Goal: Task Accomplishment & Management: Manage account settings

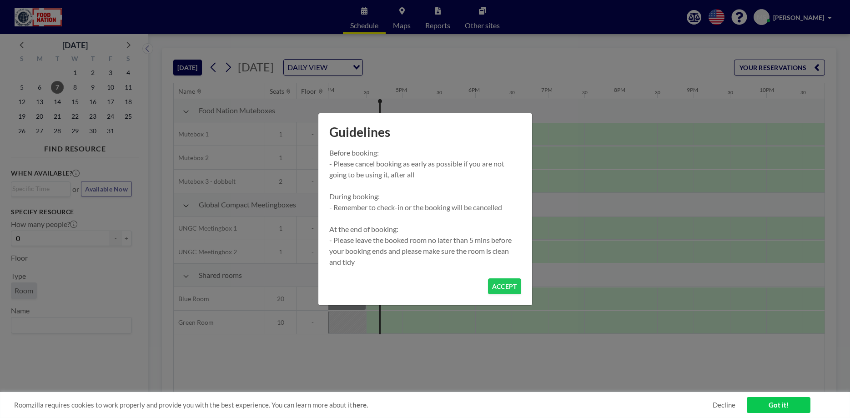
scroll to position [0, 1165]
click at [506, 285] on button "ACCEPT" at bounding box center [504, 286] width 33 height 16
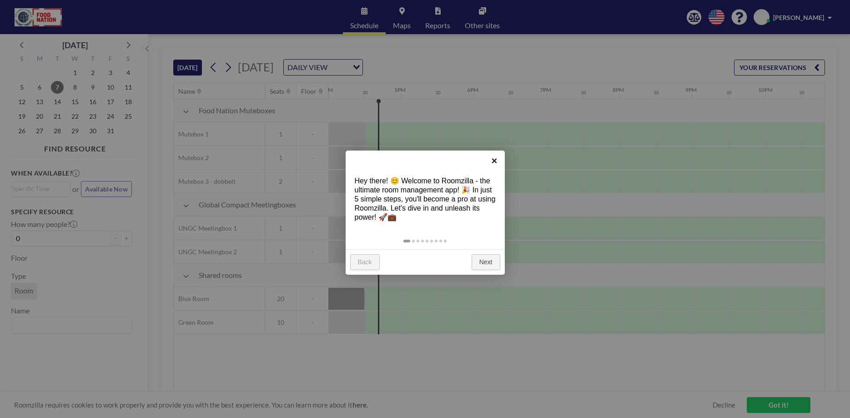
click at [493, 162] on link "×" at bounding box center [495, 161] width 20 height 20
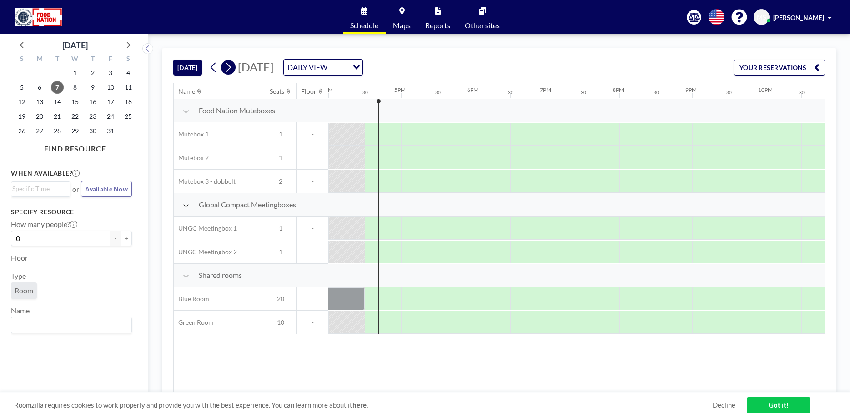
click at [230, 68] on icon at bounding box center [228, 68] width 9 height 14
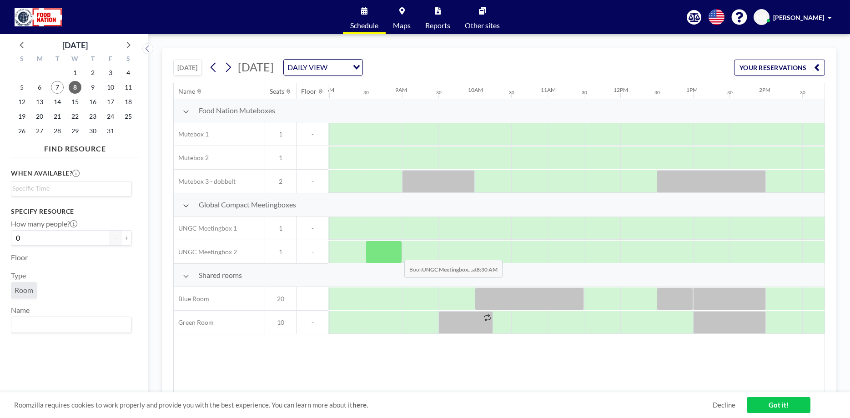
scroll to position [0, 582]
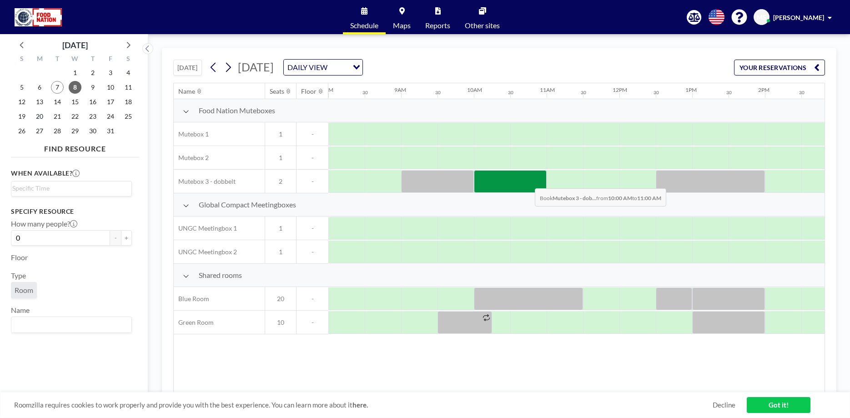
drag, startPoint x: 491, startPoint y: 183, endPoint x: 528, endPoint y: 182, distance: 37.4
click at [528, 182] on div at bounding box center [510, 181] width 73 height 23
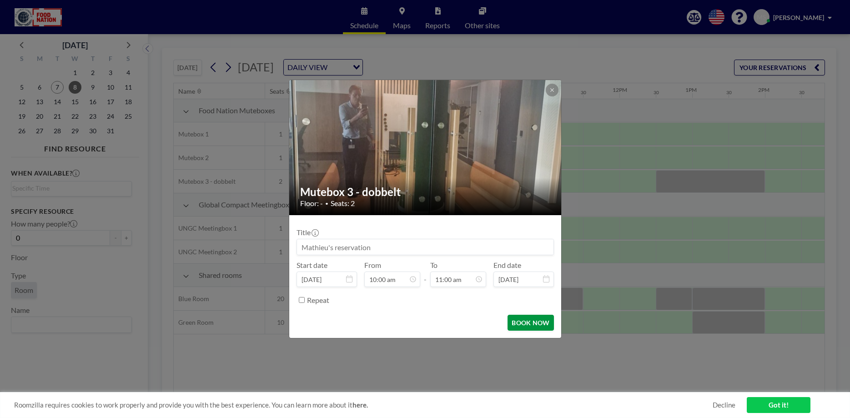
click at [528, 325] on button "BOOK NOW" at bounding box center [531, 323] width 46 height 16
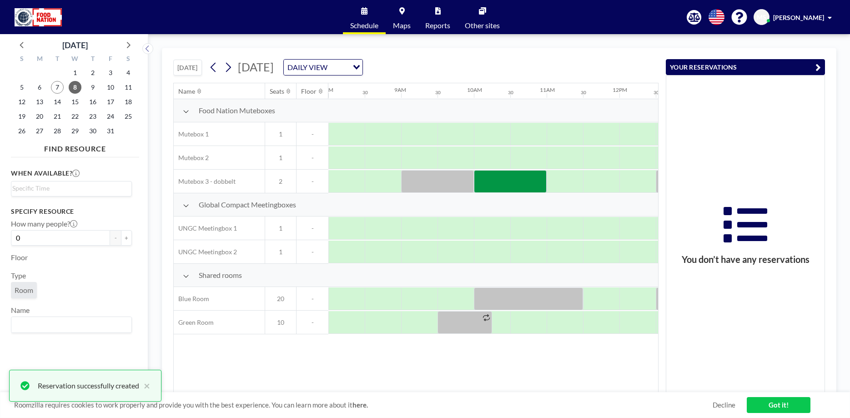
click at [815, 66] on button "YOUR RESERVATIONS" at bounding box center [745, 67] width 159 height 16
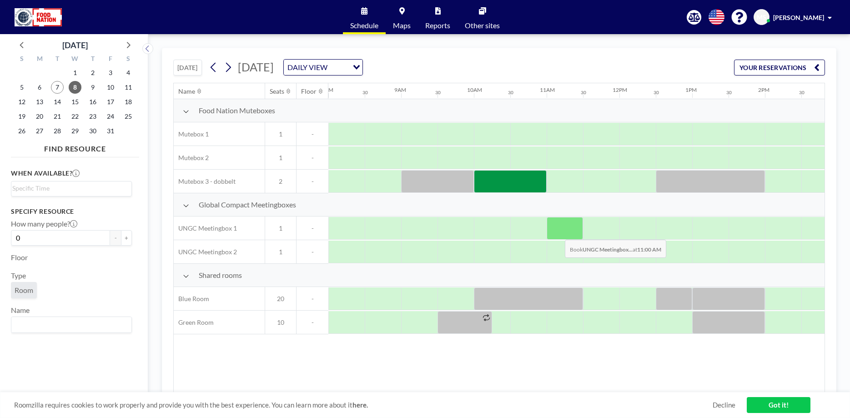
click at [558, 233] on div at bounding box center [565, 228] width 36 height 23
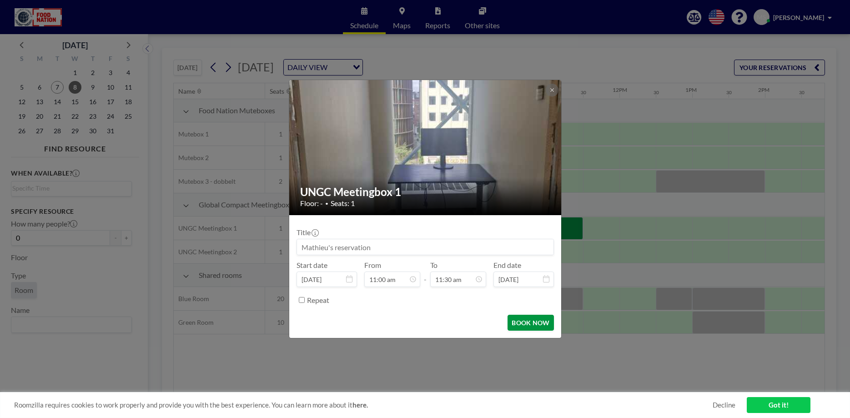
click at [526, 324] on button "BOOK NOW" at bounding box center [531, 323] width 46 height 16
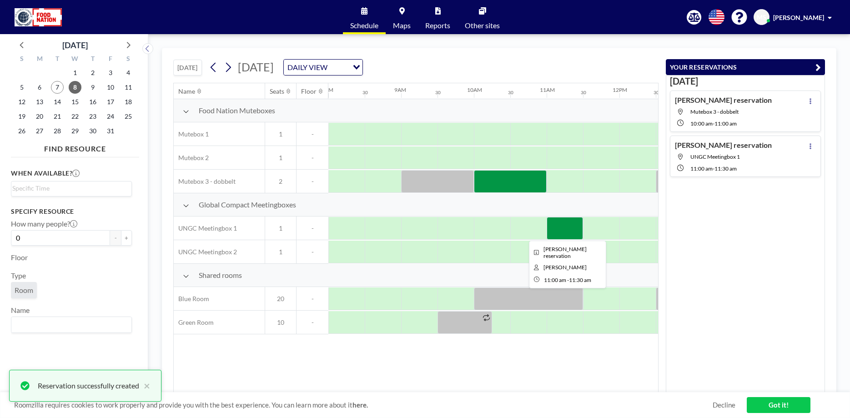
click at [566, 232] on div at bounding box center [565, 228] width 36 height 23
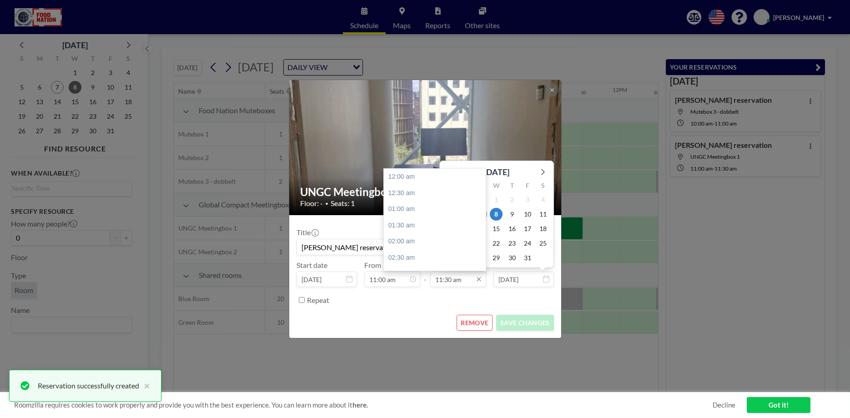
scroll to position [373, 0]
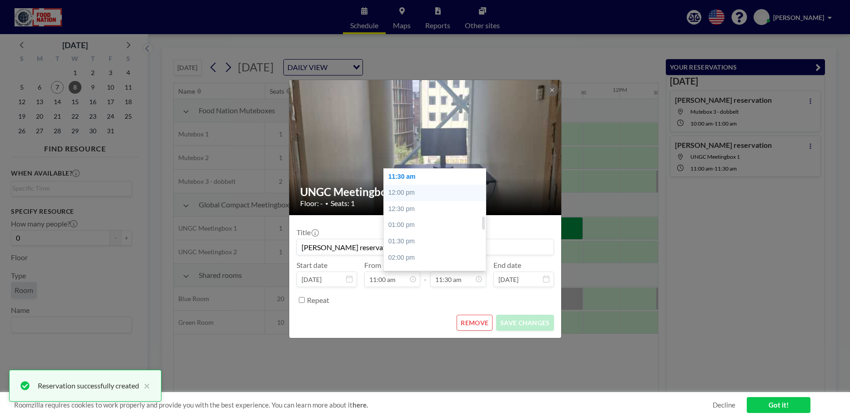
click at [403, 191] on div "12:00 pm" at bounding box center [435, 193] width 102 height 16
type input "12:00 pm"
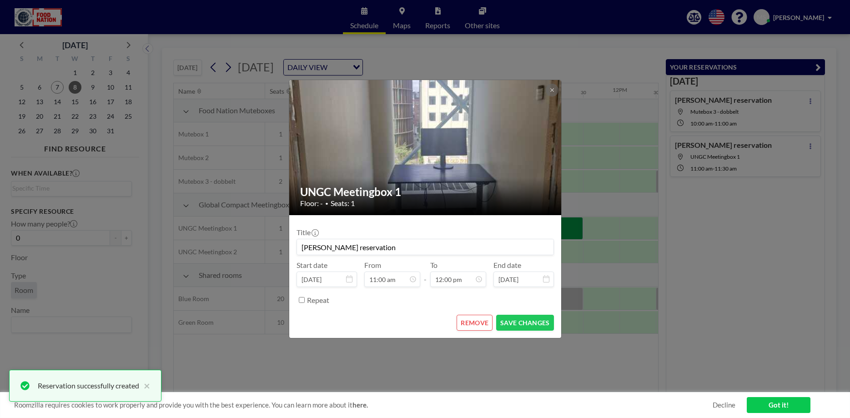
scroll to position [389, 0]
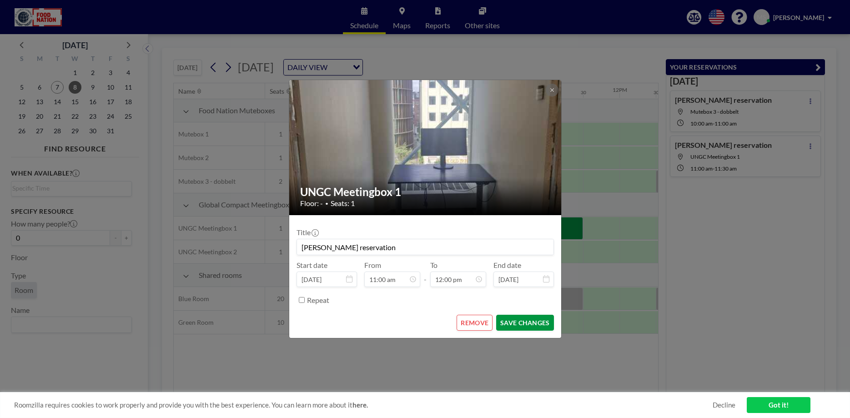
click at [518, 323] on button "SAVE CHANGES" at bounding box center [524, 323] width 57 height 16
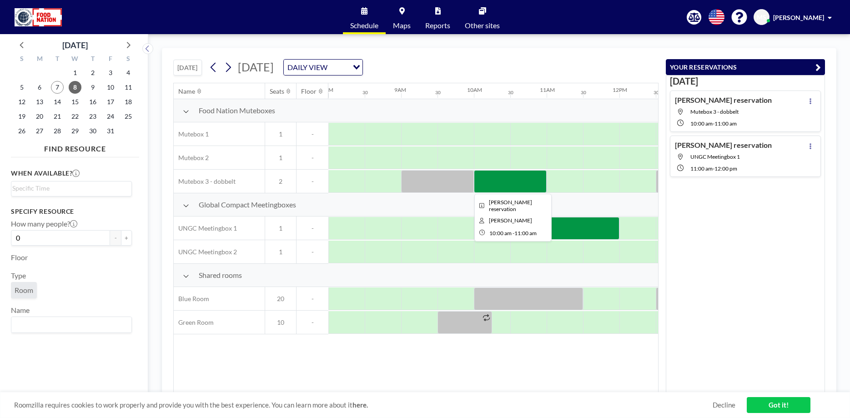
click at [504, 184] on div at bounding box center [510, 181] width 73 height 23
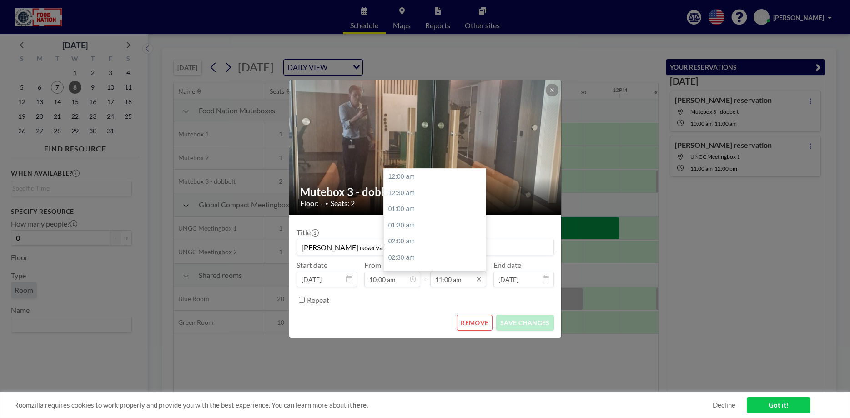
scroll to position [356, 0]
click at [409, 208] on div "12:00 pm" at bounding box center [435, 209] width 102 height 16
type input "12:00 pm"
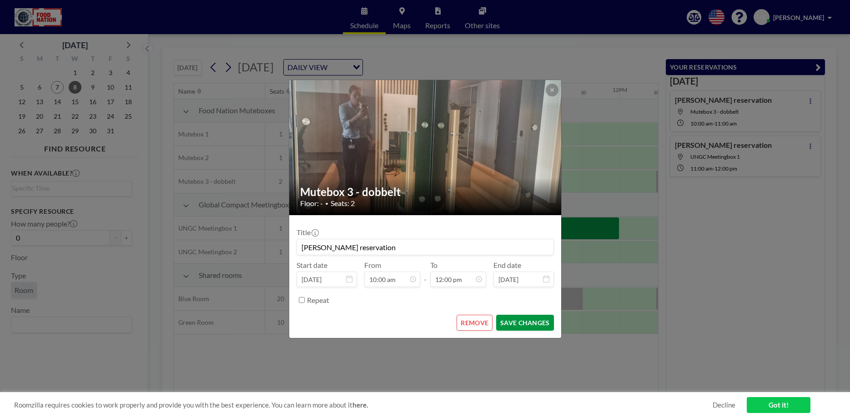
scroll to position [389, 0]
click at [518, 324] on button "SAVE CHANGES" at bounding box center [524, 323] width 57 height 16
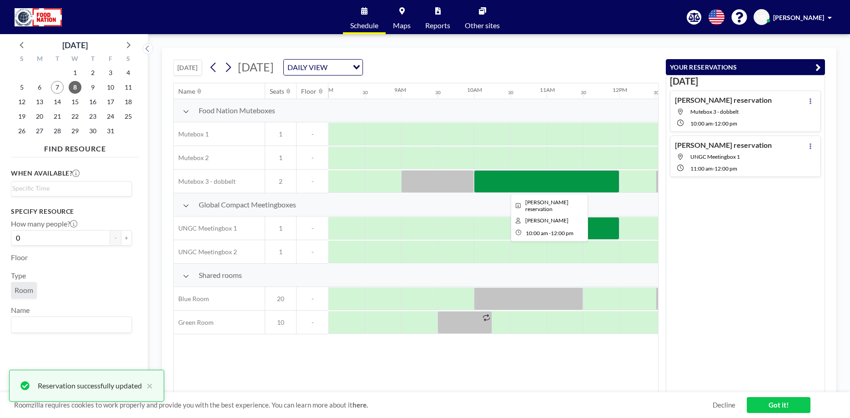
click at [547, 183] on div at bounding box center [547, 181] width 146 height 23
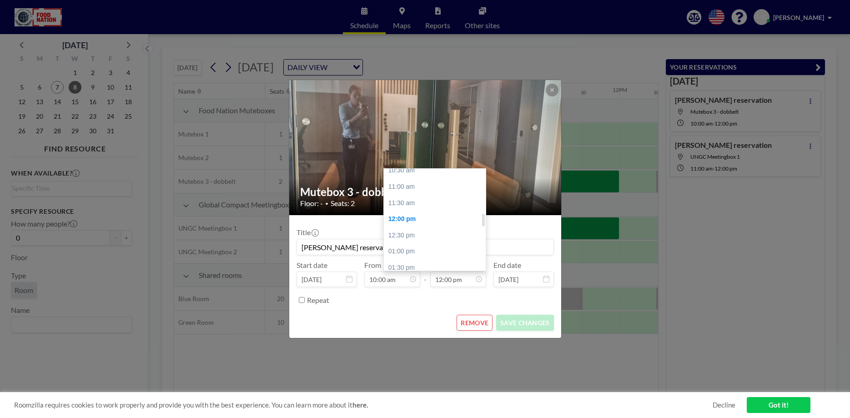
scroll to position [345, 0]
click at [414, 191] on div "11:00 am" at bounding box center [435, 188] width 102 height 16
type input "11:00 am"
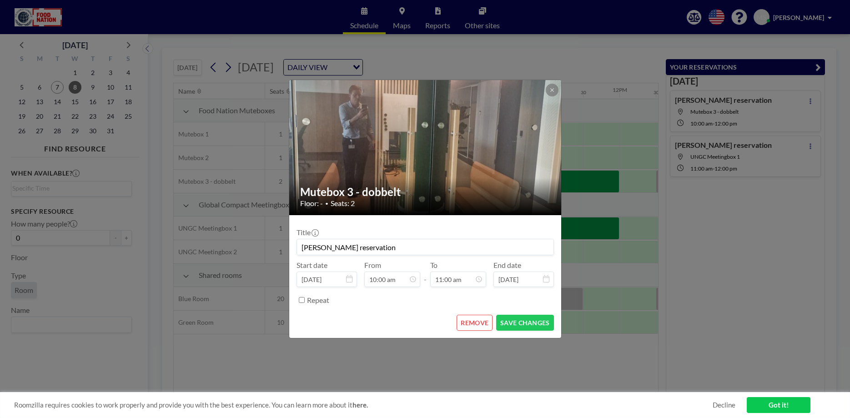
scroll to position [356, 0]
click at [534, 328] on button "SAVE CHANGES" at bounding box center [524, 323] width 57 height 16
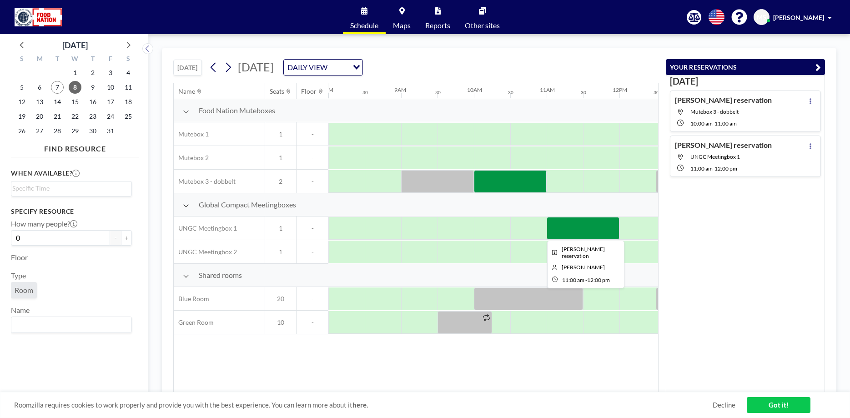
click at [570, 228] on div at bounding box center [583, 228] width 73 height 23
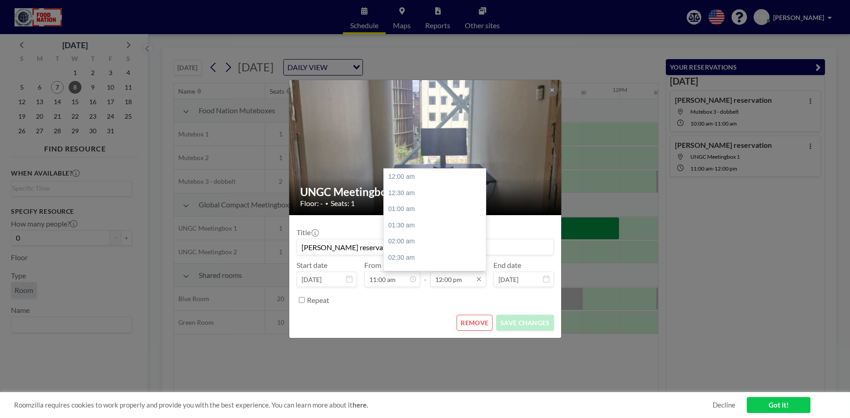
scroll to position [389, 0]
click at [447, 278] on input "12:00 pm" at bounding box center [458, 279] width 56 height 15
click at [410, 192] on div "12:30 pm" at bounding box center [435, 193] width 102 height 16
type input "12:30 pm"
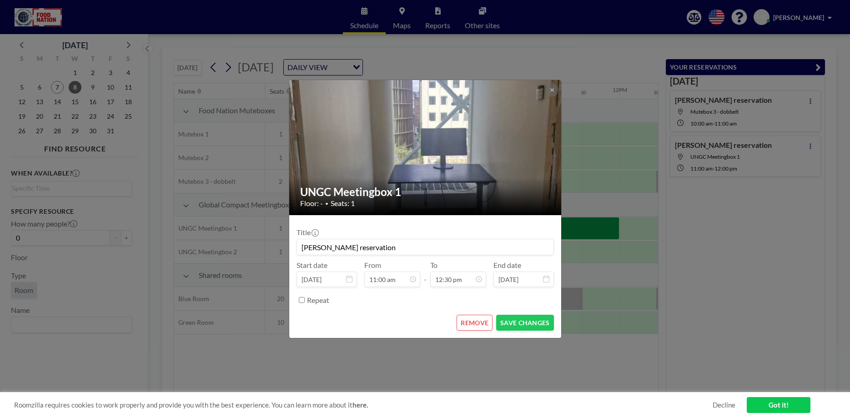
scroll to position [405, 0]
click at [526, 324] on button "SAVE CHANGES" at bounding box center [524, 323] width 57 height 16
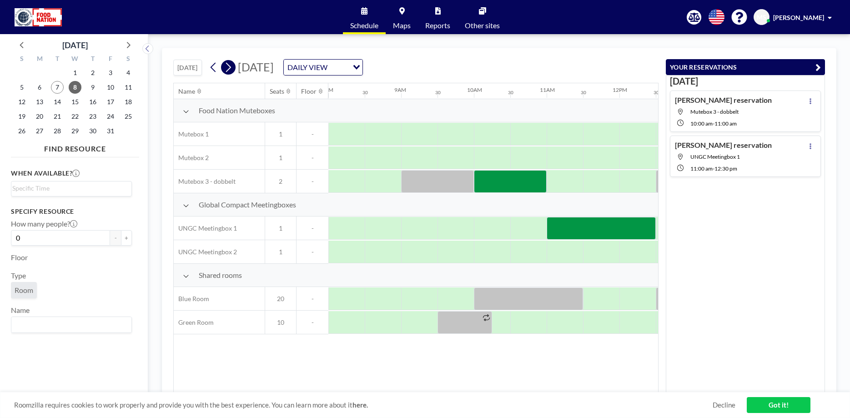
click at [229, 68] on icon at bounding box center [228, 68] width 9 height 14
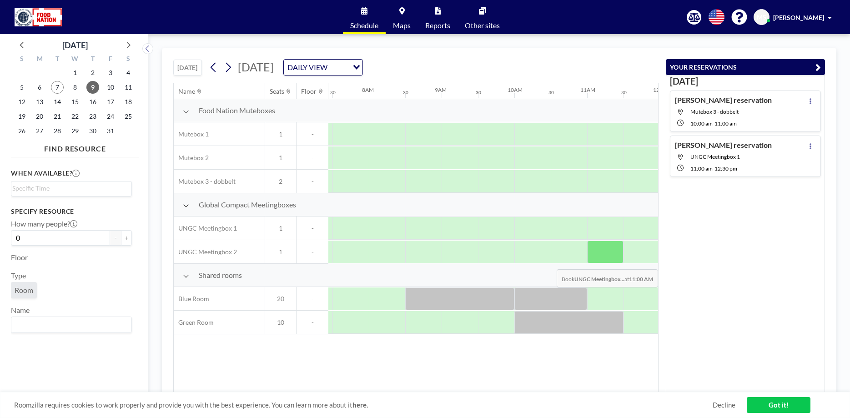
scroll to position [0, 546]
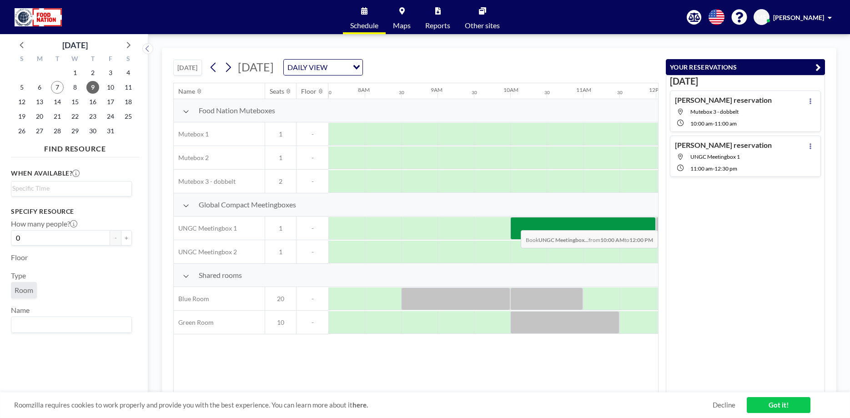
drag, startPoint x: 511, startPoint y: 225, endPoint x: 640, endPoint y: 223, distance: 129.7
click at [640, 223] on div at bounding box center [584, 228] width 146 height 23
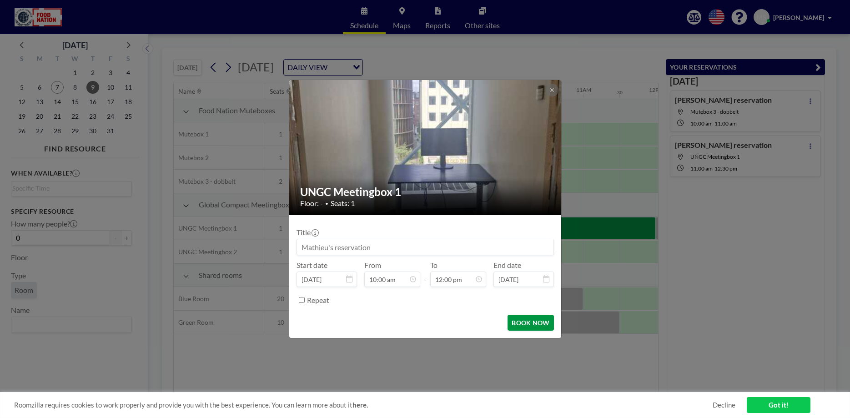
click at [524, 324] on button "BOOK NOW" at bounding box center [531, 323] width 46 height 16
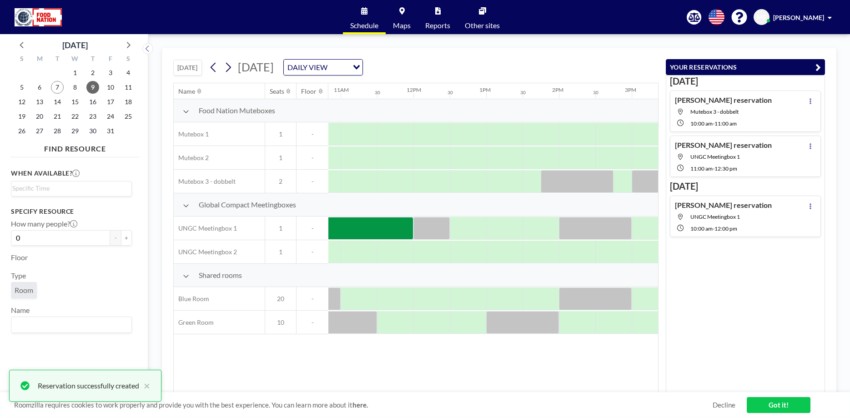
scroll to position [0, 706]
